Goal: Find specific page/section

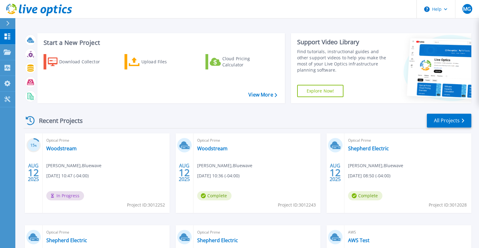
click at [236, 17] on header "Help MG End User Martin Gale mgale@bluewave.net Bluewave My Profile Log Out" at bounding box center [239, 9] width 479 height 18
click at [64, 147] on link "Woodstream" at bounding box center [61, 148] width 30 height 6
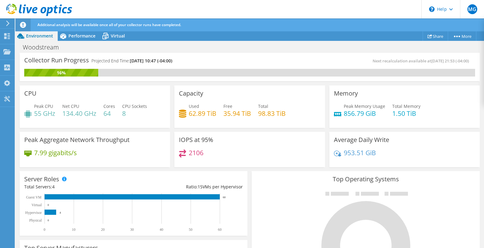
scroll to position [123, 0]
click at [81, 34] on span "Performance" at bounding box center [81, 36] width 27 height 6
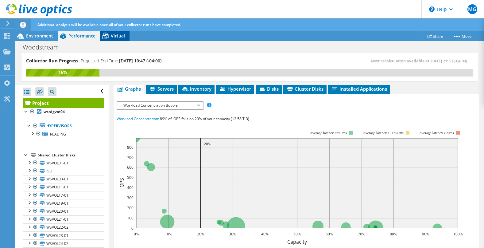
click at [121, 37] on span "Virtual" at bounding box center [118, 36] width 14 height 6
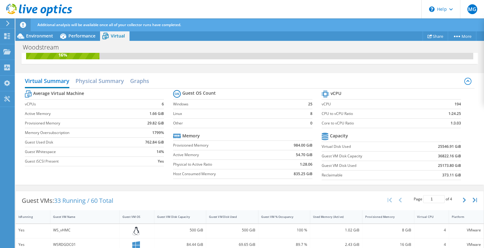
scroll to position [91, 0]
click at [77, 37] on span "Performance" at bounding box center [81, 36] width 27 height 6
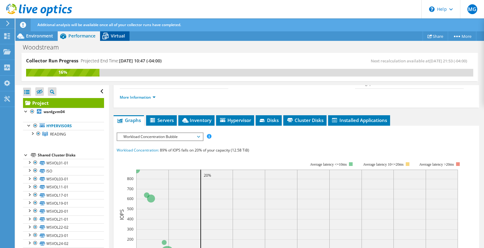
scroll to position [0, 0]
click at [38, 37] on span "Environment" at bounding box center [39, 36] width 27 height 6
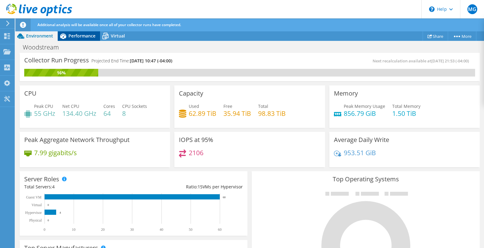
click at [90, 37] on span "Performance" at bounding box center [81, 36] width 27 height 6
